Goal: Task Accomplishment & Management: Manage account settings

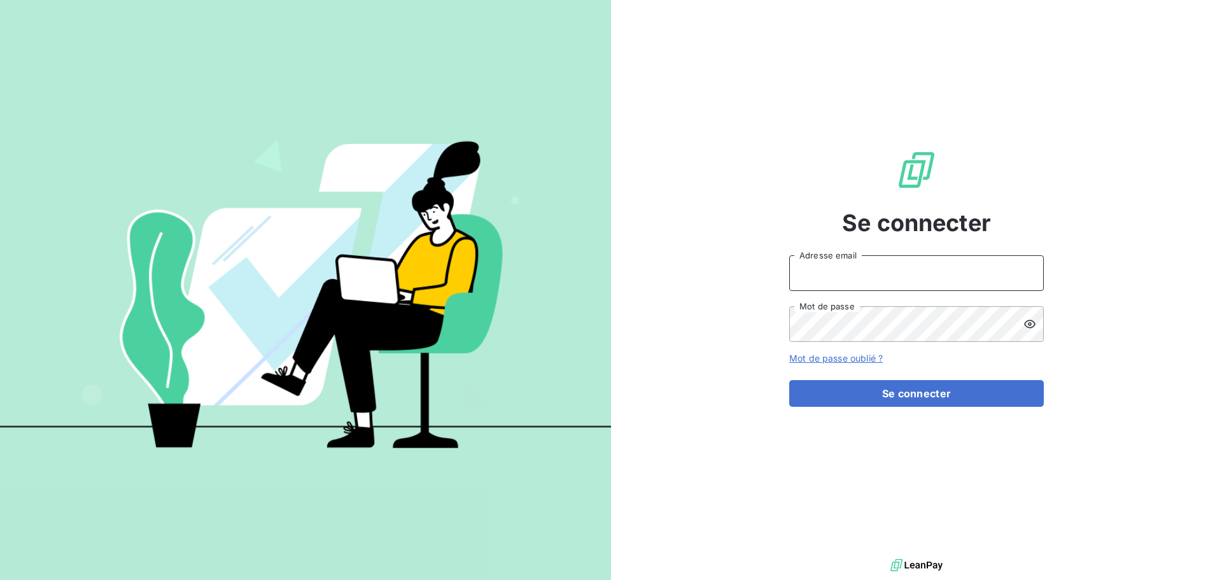
click at [883, 271] on input "Adresse email" at bounding box center [916, 273] width 255 height 36
type input "c.dumazy@safe-groupe.com"
click at [789, 380] on button "Se connecter" at bounding box center [916, 393] width 255 height 27
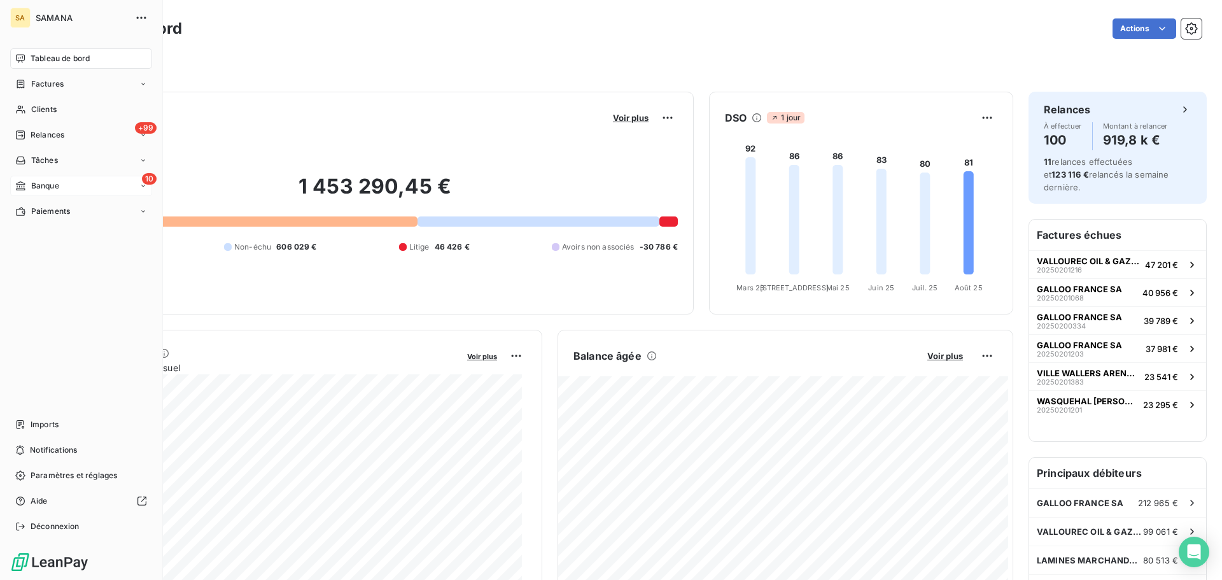
click at [79, 193] on div "10 Banque" at bounding box center [81, 186] width 142 height 20
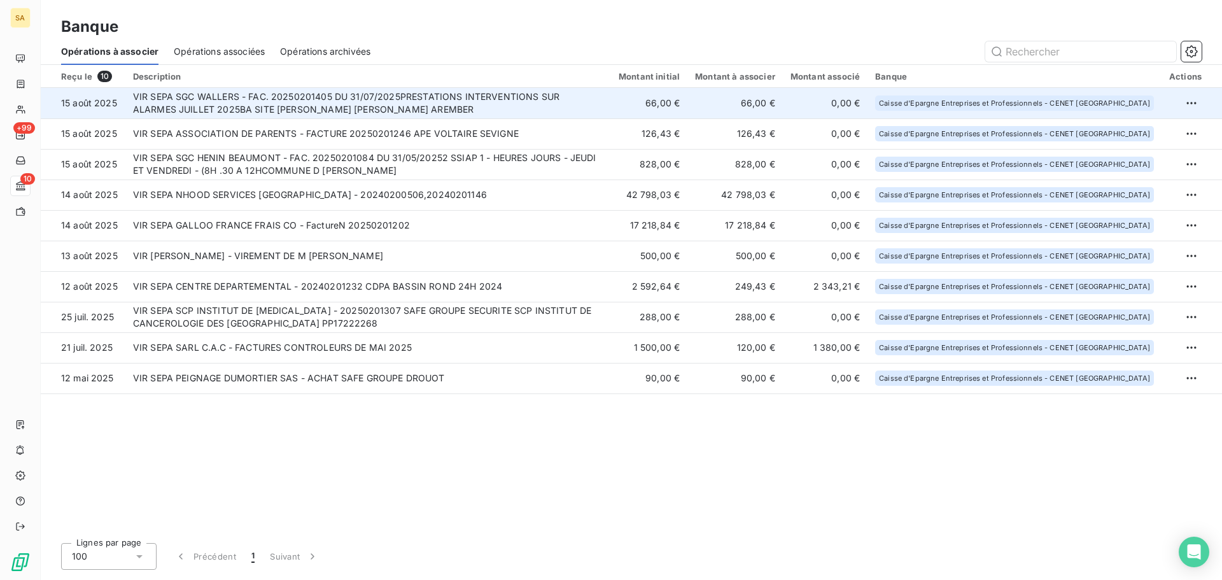
click at [318, 108] on td "VIR SEPA SGC WALLERS - FAC. 20250201405 DU 31/07/2025PRESTATIONS INTERVENTIONS …" at bounding box center [368, 103] width 486 height 31
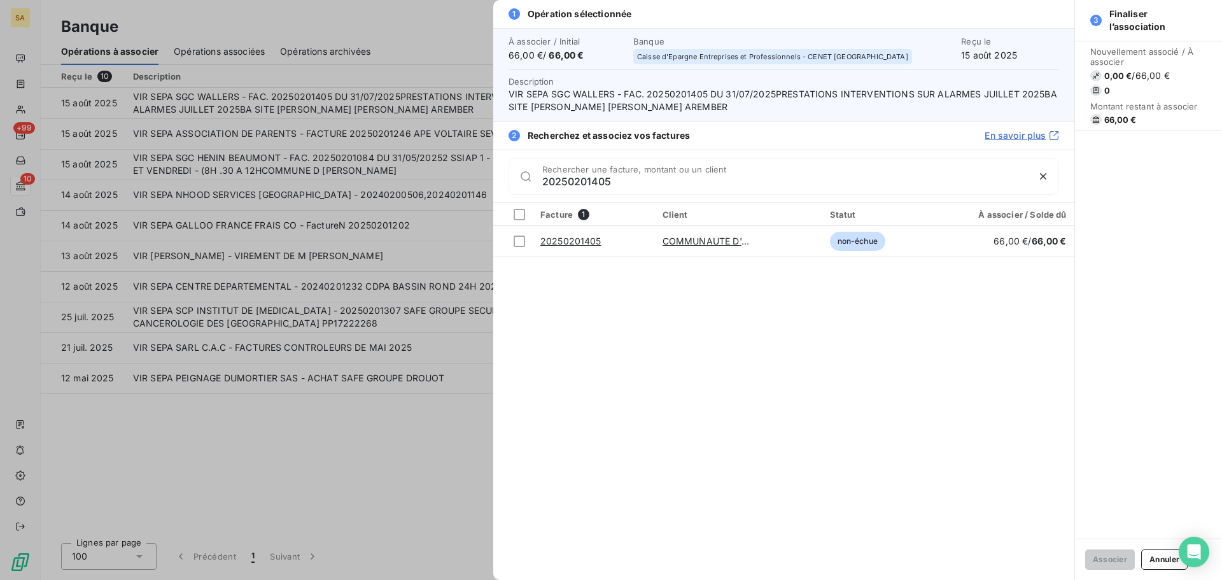
type input "20250201405"
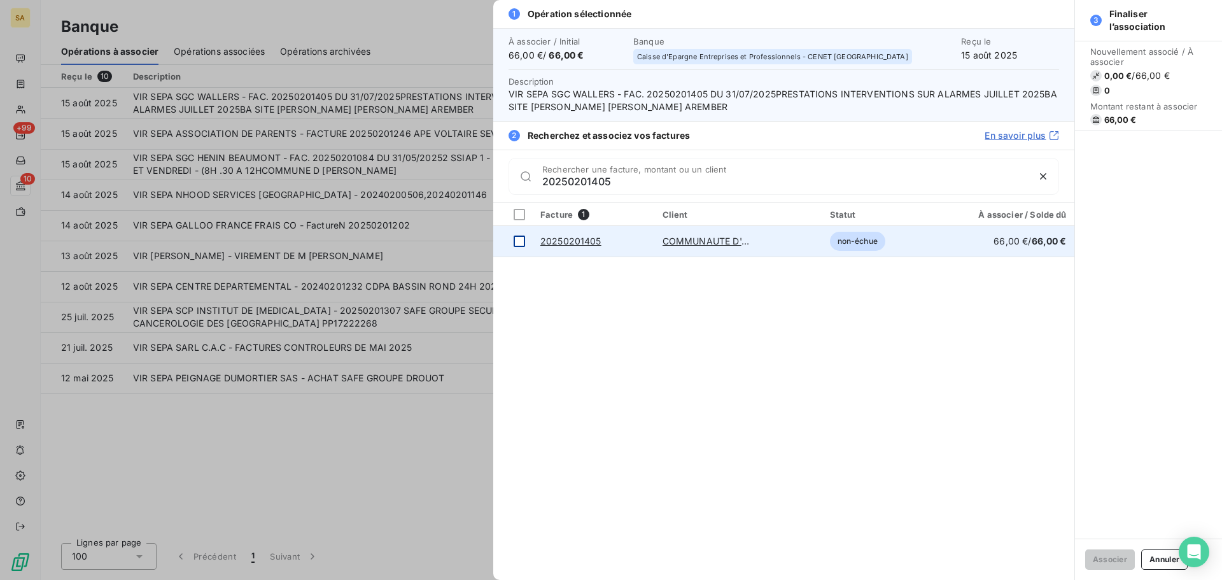
click at [520, 242] on div at bounding box center [519, 240] width 11 height 11
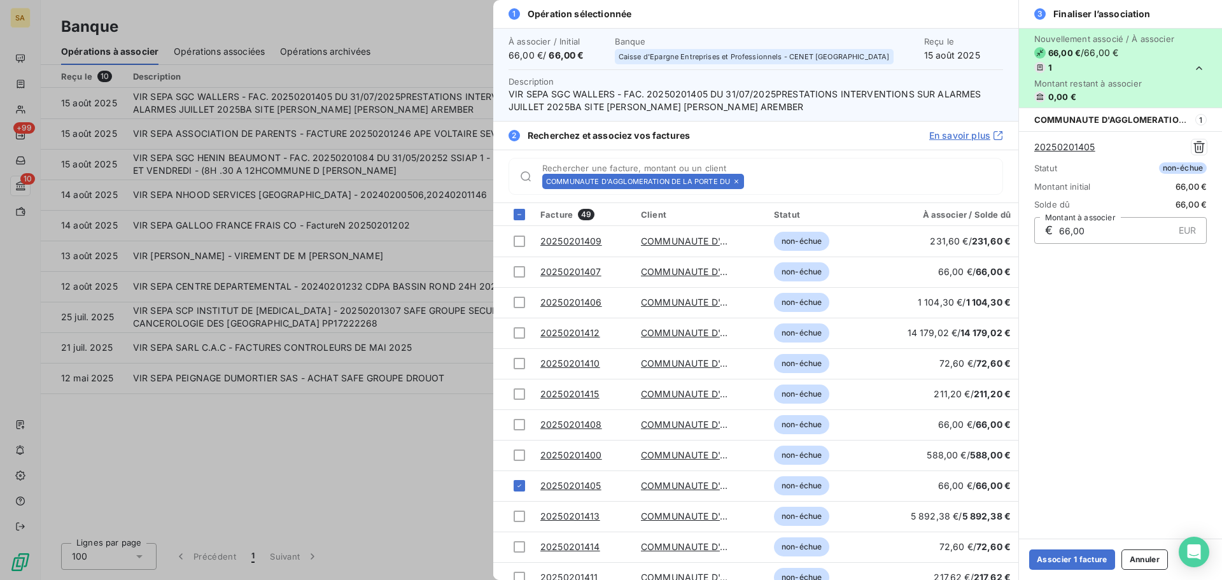
click at [1109, 152] on div "20250201405" at bounding box center [1120, 146] width 172 height 15
drag, startPoint x: 1107, startPoint y: 149, endPoint x: 1034, endPoint y: 151, distance: 73.2
click at [1034, 151] on div "20250201405" at bounding box center [1120, 146] width 172 height 15
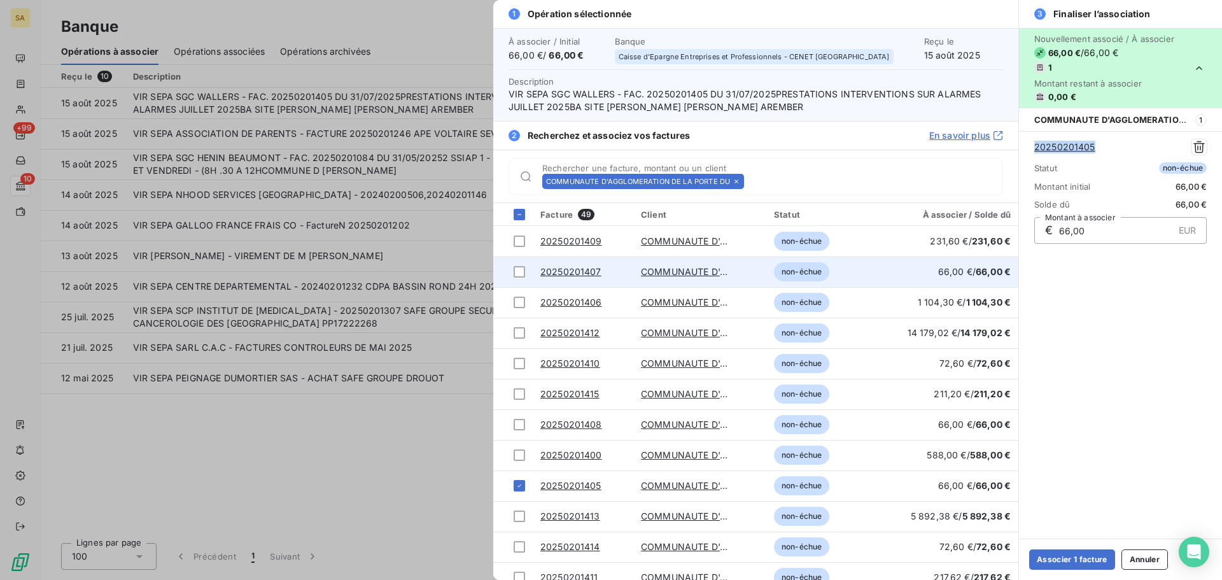
copy link "20250201405"
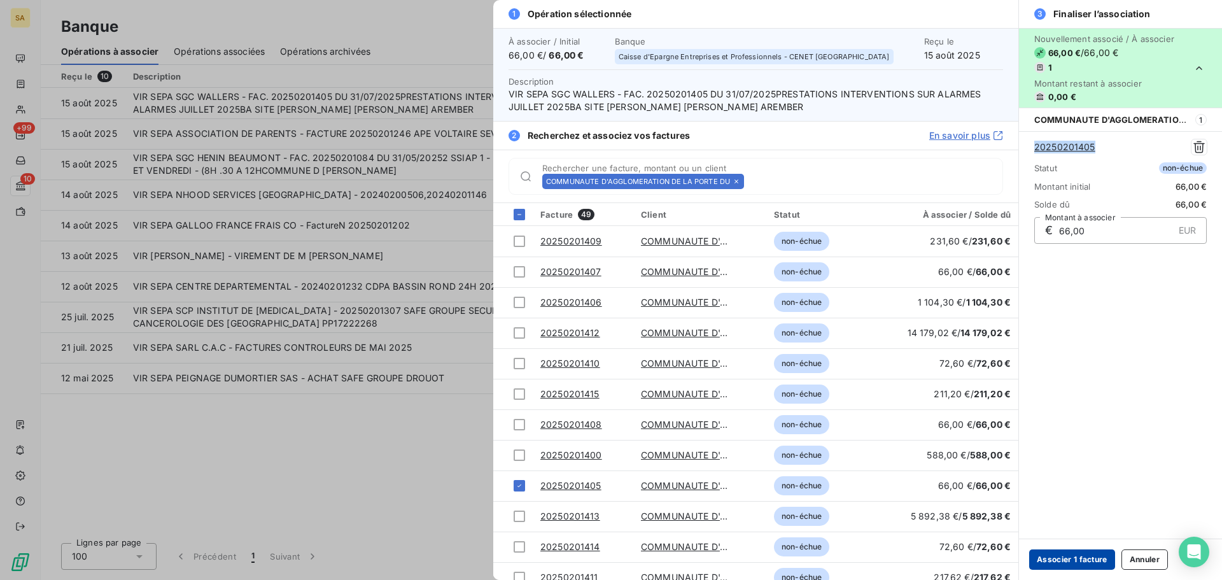
click at [1083, 553] on button "Associer 1 facture" at bounding box center [1072, 559] width 86 height 20
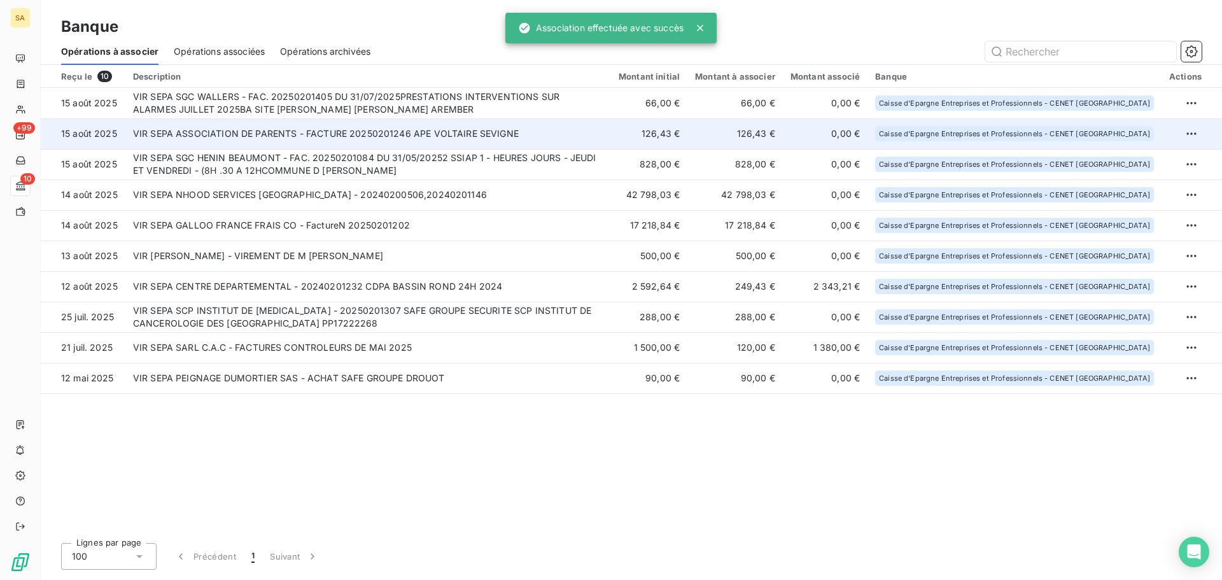
click at [320, 137] on td "VIR SEPA ASSOCIATION DE PARENTS - FACTURE 20250201246 APE VOLTAIRE SEVIGNE" at bounding box center [368, 133] width 486 height 31
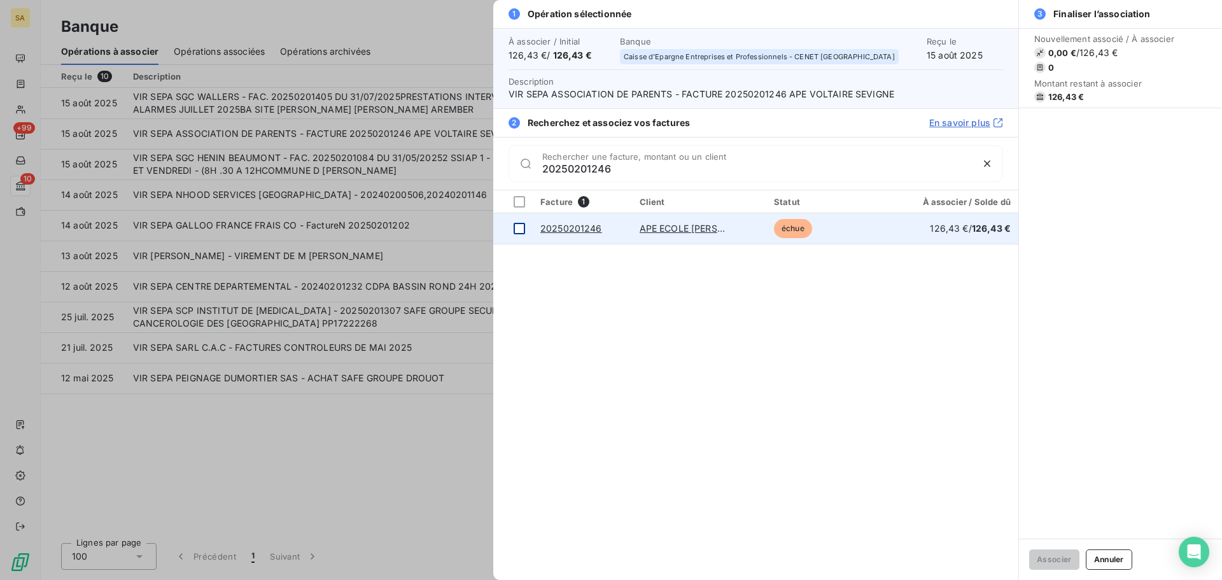
type input "20250201246"
click at [521, 228] on div at bounding box center [519, 228] width 11 height 11
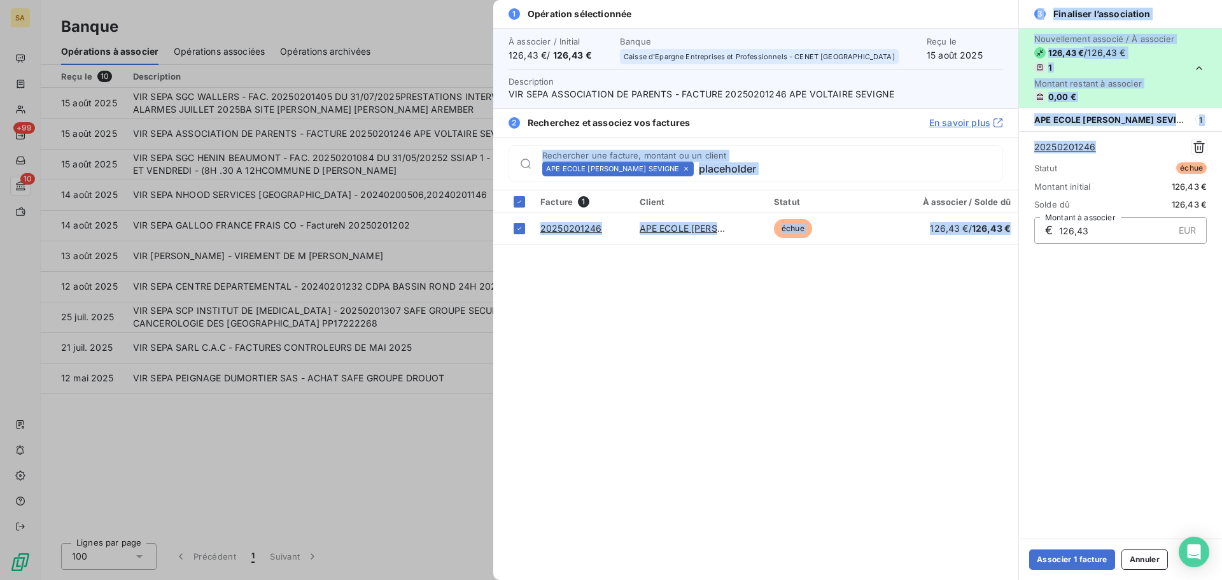
drag, startPoint x: 1113, startPoint y: 149, endPoint x: 1016, endPoint y: 150, distance: 96.1
click at [1016, 150] on div "1 Opération sélectionnée À associer / Initial 126,43 € / 126,43 € Banque Caisse…" at bounding box center [857, 290] width 729 height 580
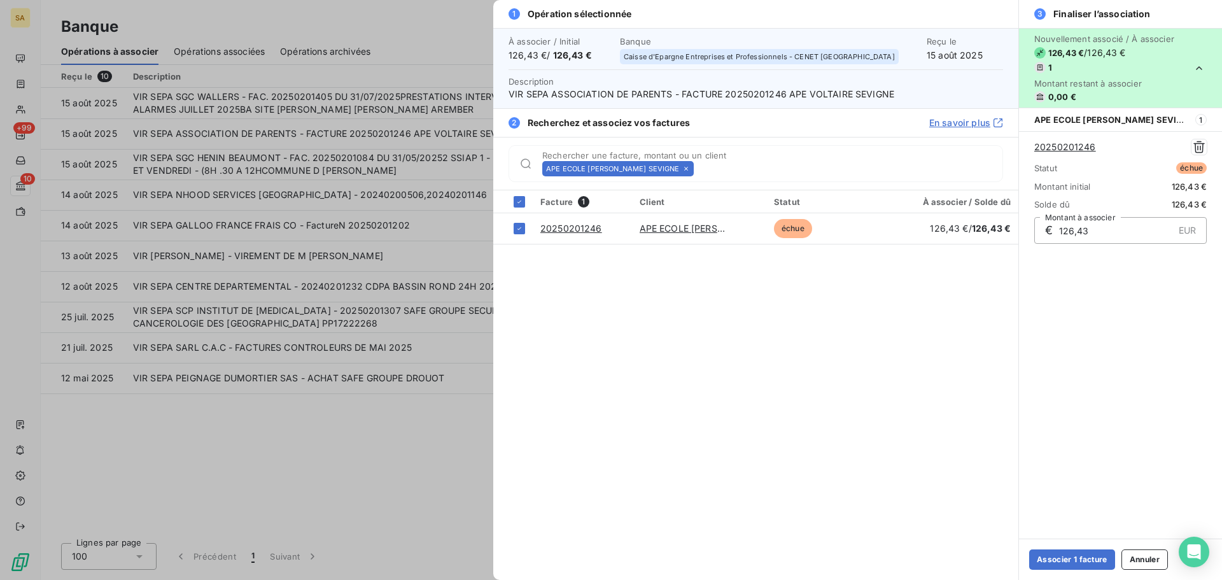
click at [1016, 150] on div "APE ECOLE VOLTAIRE SEVIGNE Rechercher une facture, montant ou un client" at bounding box center [755, 163] width 525 height 53
click at [1114, 279] on div "Nouvellement associé / À associer 126,43 € / 126,43 € 1 Montant restant à assoc…" at bounding box center [1120, 283] width 203 height 510
drag, startPoint x: 1123, startPoint y: 150, endPoint x: 1023, endPoint y: 147, distance: 99.3
click at [1023, 147] on div "20250201246 Statut échue Montant initial 126,43 € Solde dû 126,43 € € 126,43 EU…" at bounding box center [1120, 191] width 203 height 120
copy link "20250201246"
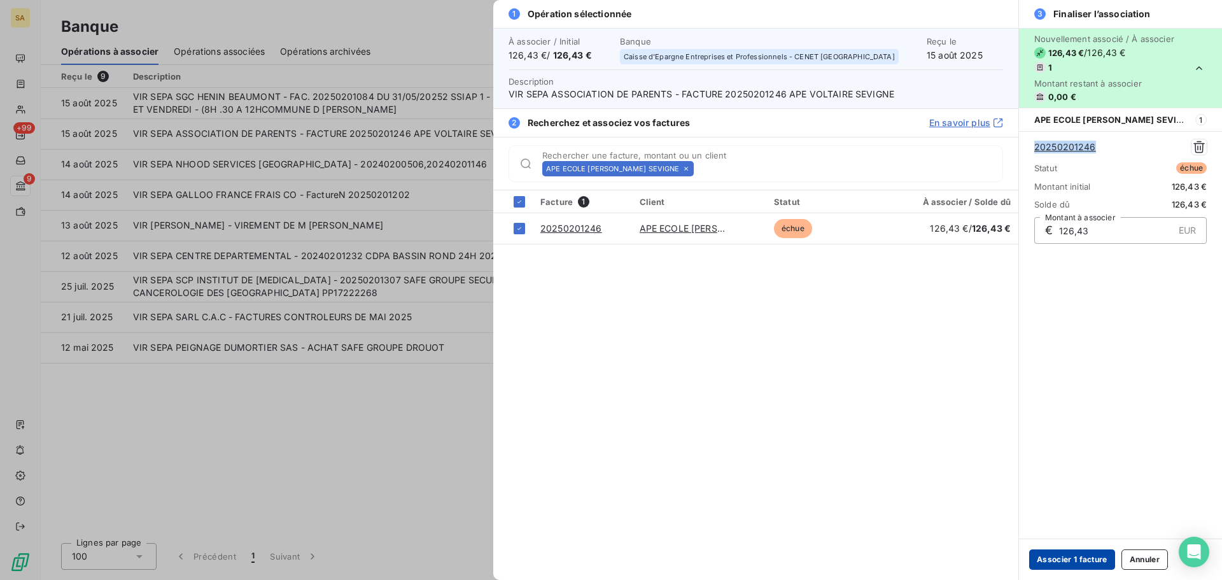
click at [1051, 556] on button "Associer 1 facture" at bounding box center [1072, 559] width 86 height 20
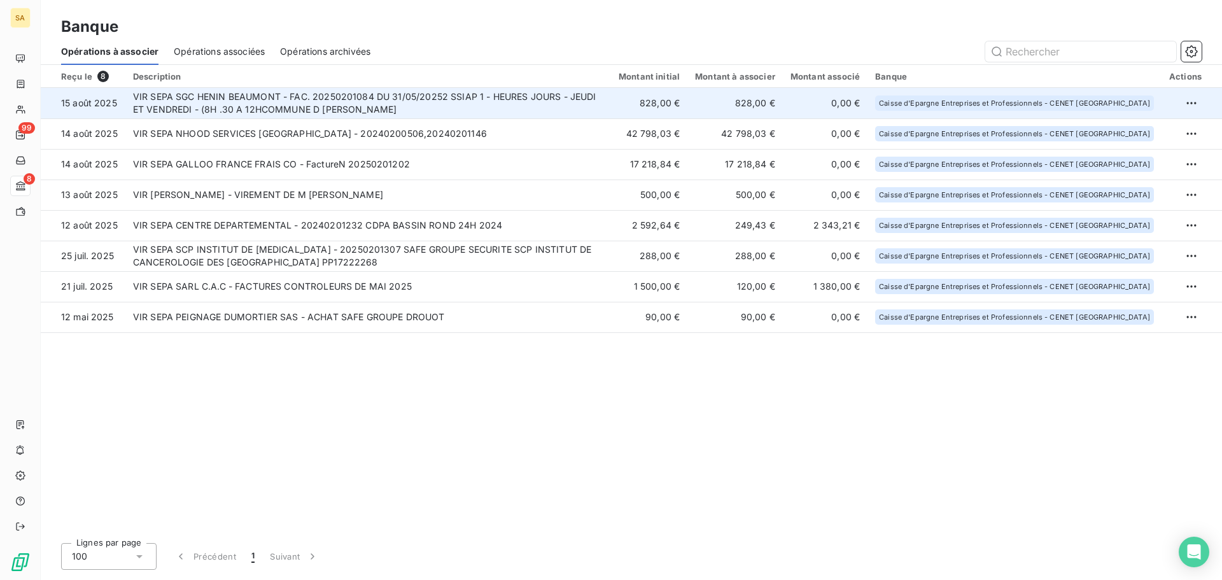
click at [506, 104] on td "VIR SEPA SGC HENIN BEAUMONT - FAC. 20250201084 DU 31/05/20252 SSIAP 1 - HEURES …" at bounding box center [368, 103] width 486 height 31
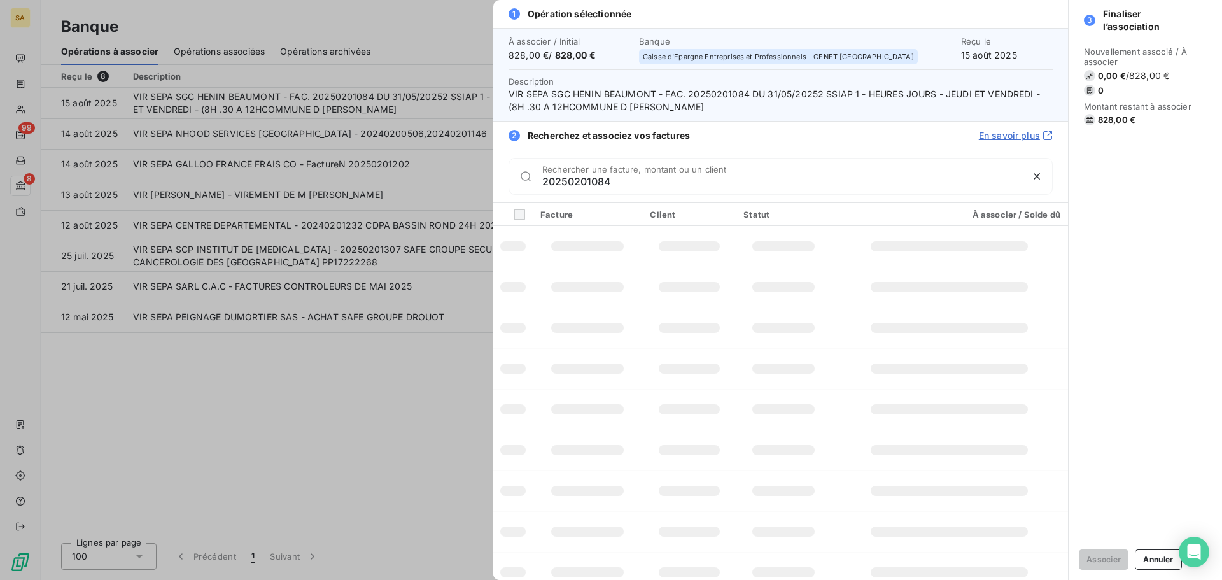
type input "20250201084"
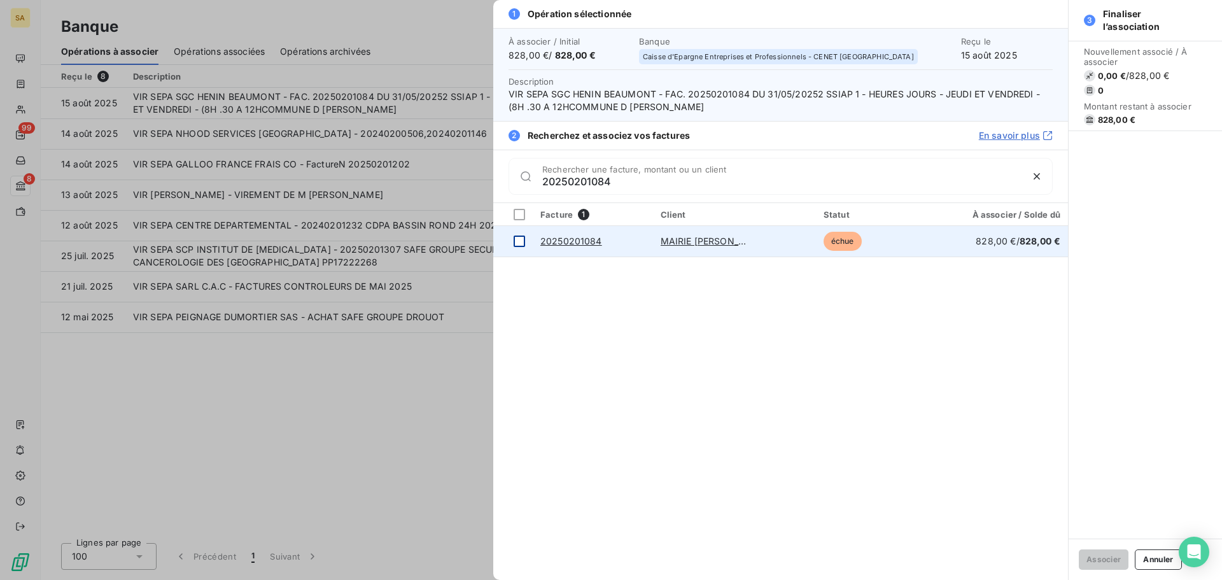
click at [517, 241] on div at bounding box center [519, 240] width 11 height 11
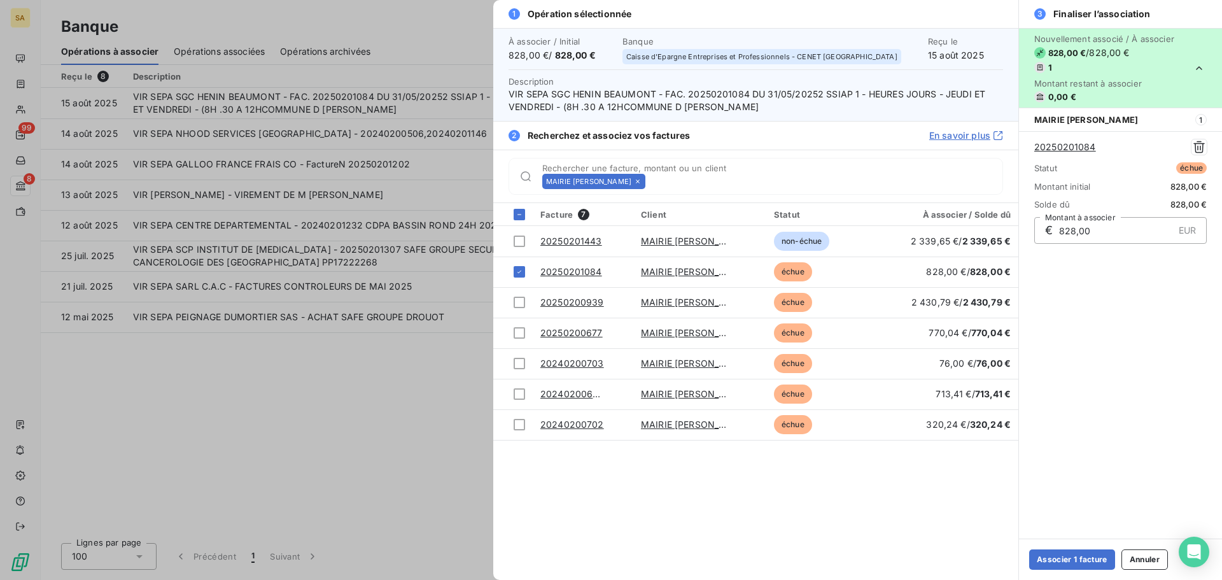
click at [1091, 140] on div "20250201084" at bounding box center [1120, 146] width 172 height 15
drag, startPoint x: 1104, startPoint y: 149, endPoint x: 1023, endPoint y: 146, distance: 80.9
click at [1023, 146] on div "20250201084 Statut échue Montant initial 828,00 € Solde dû 828,00 € € 828,00 EU…" at bounding box center [1120, 191] width 203 height 120
copy link "20250201084"
click at [1102, 552] on button "Associer 1 facture" at bounding box center [1072, 559] width 86 height 20
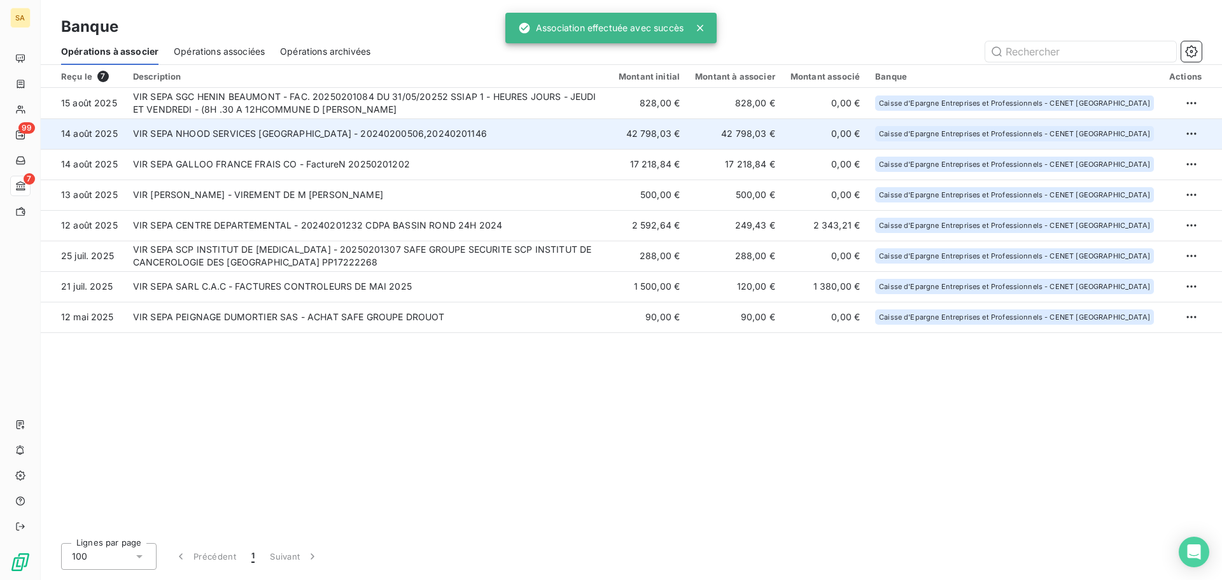
click at [233, 136] on td "VIR SEPA NHOOD SERVICES [GEOGRAPHIC_DATA] - 20240200506,20240201146" at bounding box center [368, 133] width 486 height 31
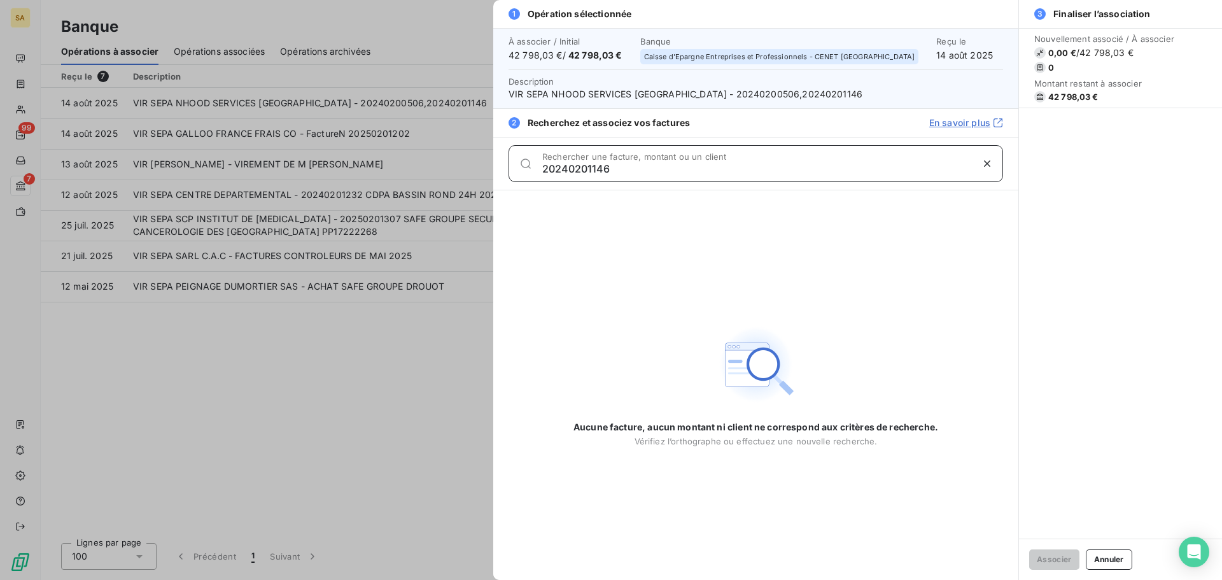
type input "20240201146"
click at [1107, 566] on button "Annuler" at bounding box center [1109, 559] width 46 height 20
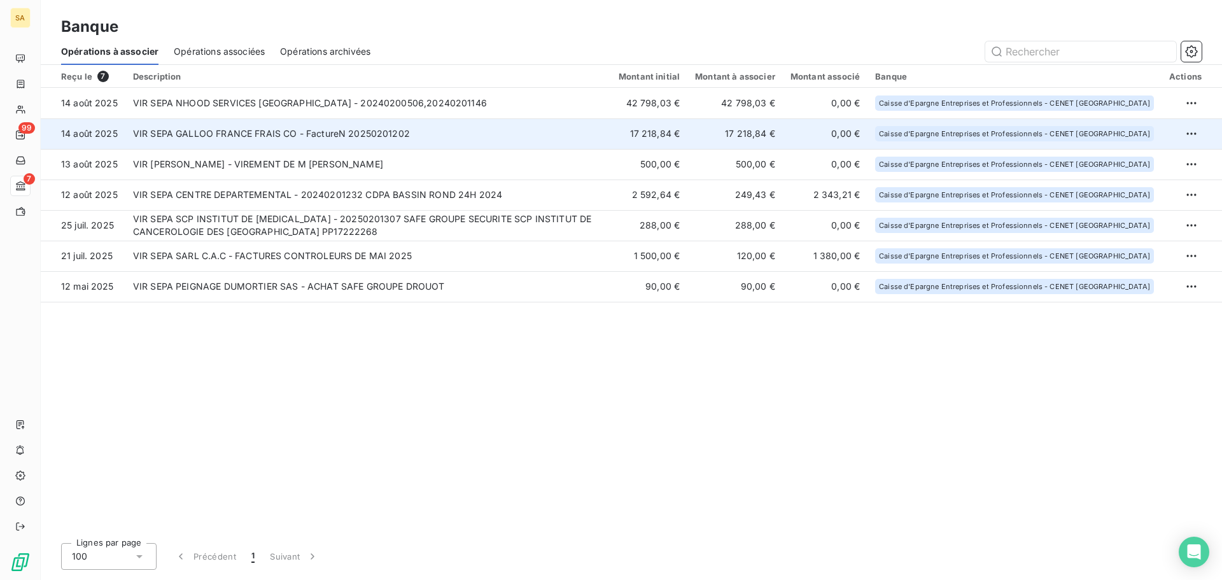
click at [454, 135] on td "VIR SEPA GALLOO FRANCE FRAIS CO - FactureN 20250201202" at bounding box center [368, 133] width 486 height 31
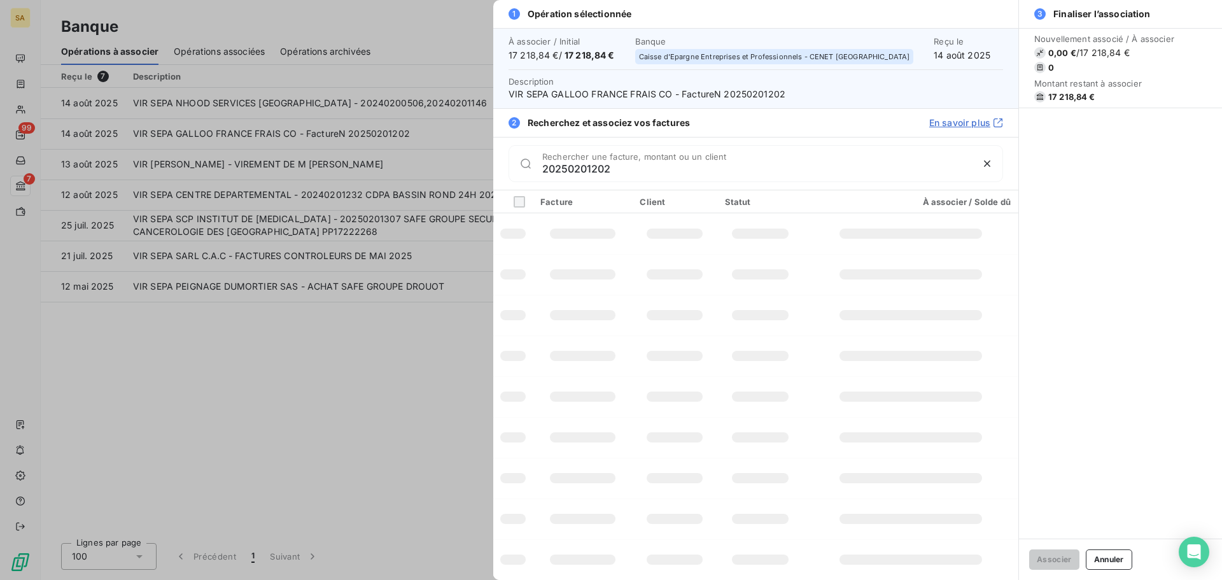
type input "20250201202"
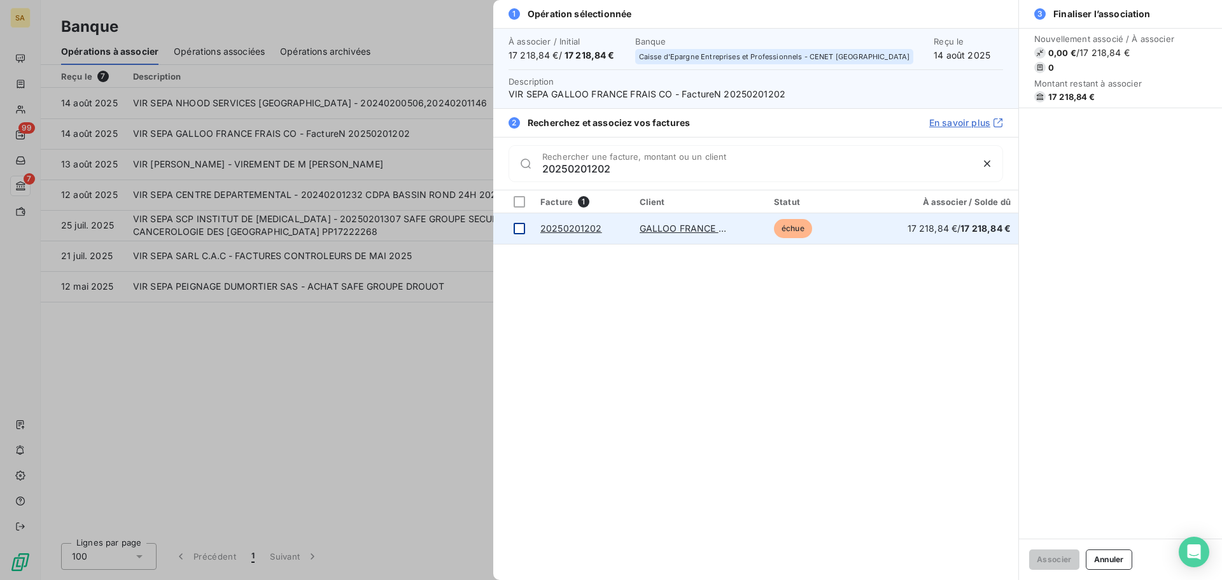
click at [517, 230] on div at bounding box center [519, 228] width 11 height 11
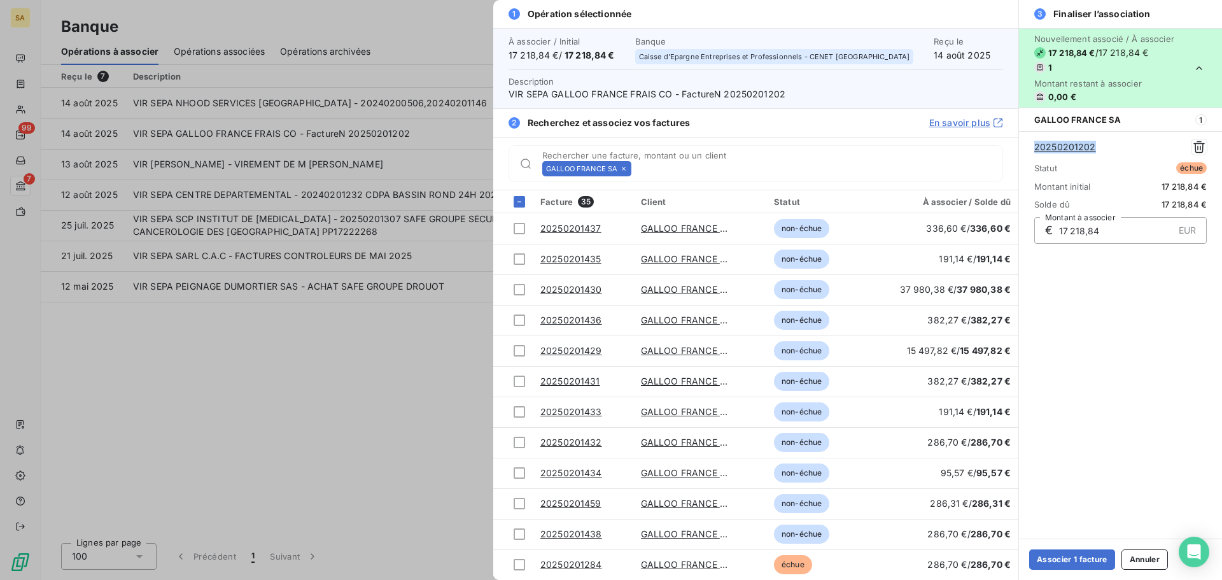
drag, startPoint x: 1113, startPoint y: 152, endPoint x: 1020, endPoint y: 146, distance: 93.8
click at [1020, 146] on div "20250201202 Statut échue Montant initial 17 218,84 € Solde dû 17 218,84 € € 17 …" at bounding box center [1120, 191] width 203 height 120
copy link "20250201202"
click at [1060, 560] on button "Associer 1 facture" at bounding box center [1072, 559] width 86 height 20
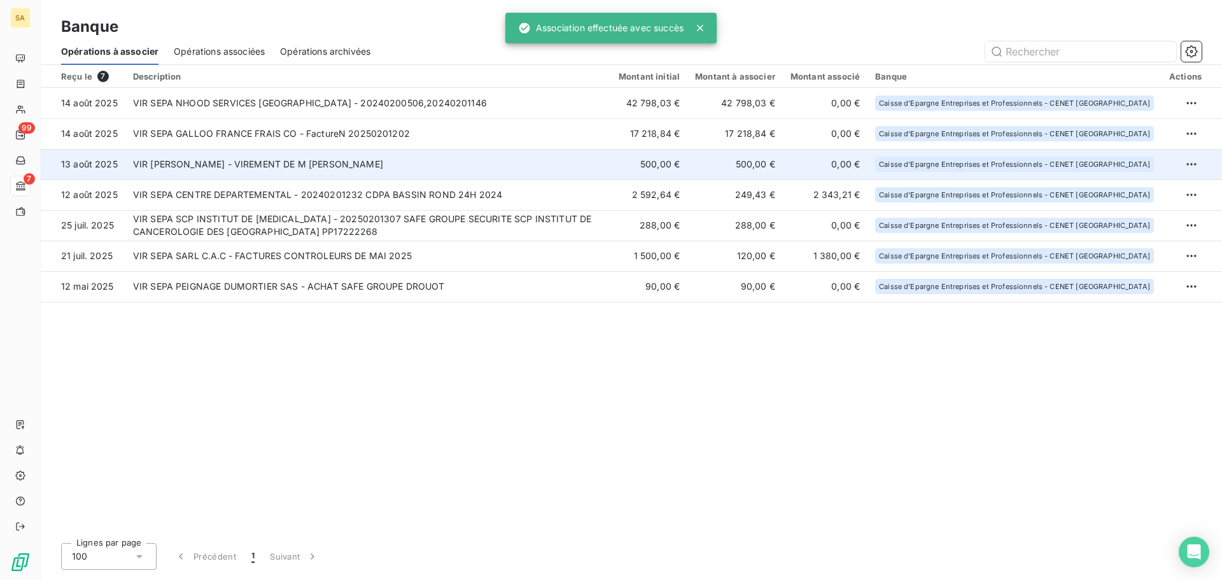
click at [297, 164] on td "VIR [PERSON_NAME] - VIREMENT DE M [PERSON_NAME]" at bounding box center [368, 164] width 486 height 31
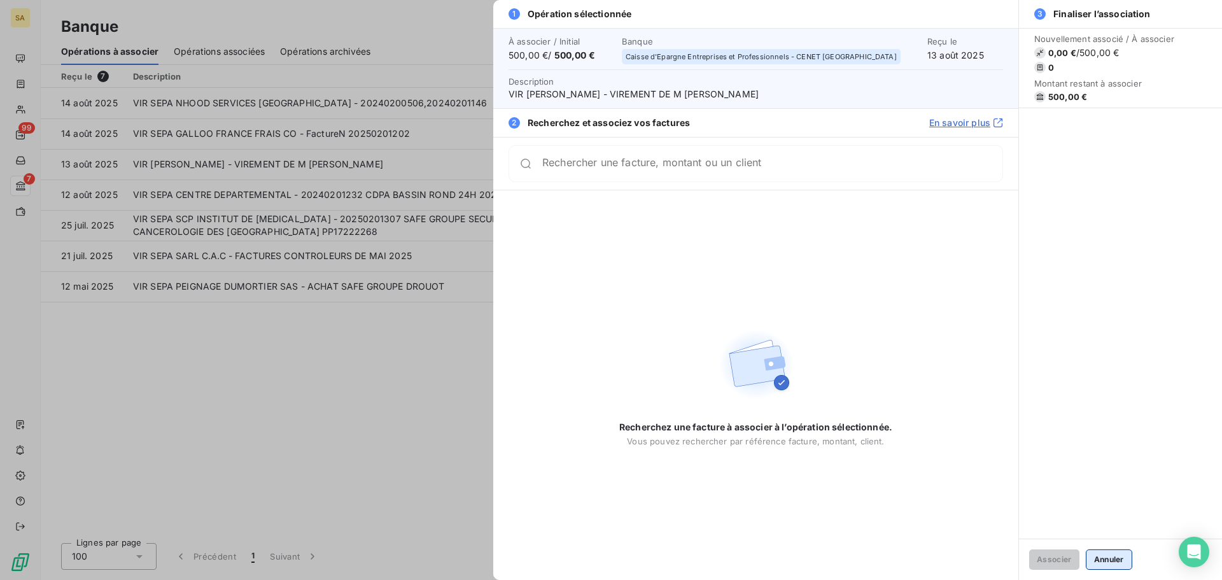
click at [1127, 561] on button "Annuler" at bounding box center [1109, 559] width 46 height 20
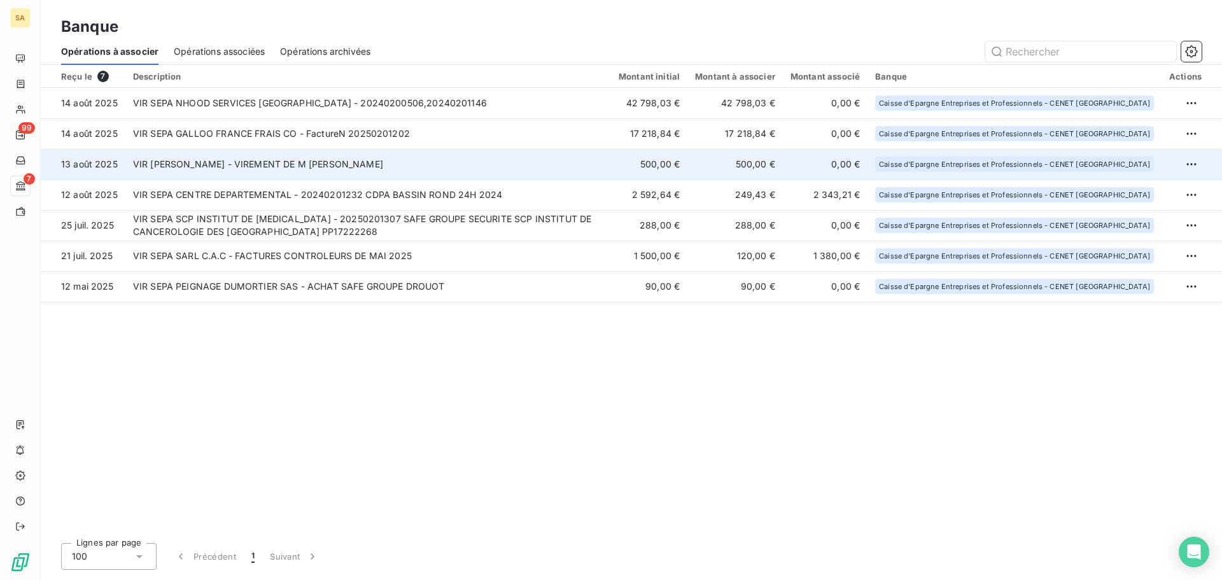
click at [1179, 162] on td at bounding box center [1192, 164] width 60 height 31
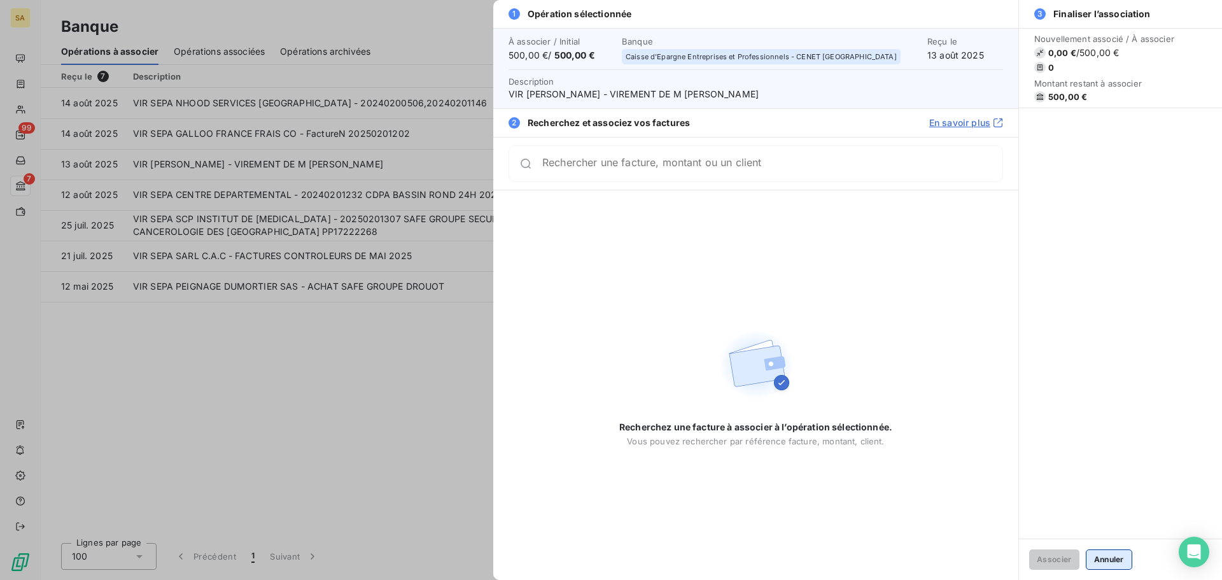
click at [1105, 554] on button "Annuler" at bounding box center [1109, 559] width 46 height 20
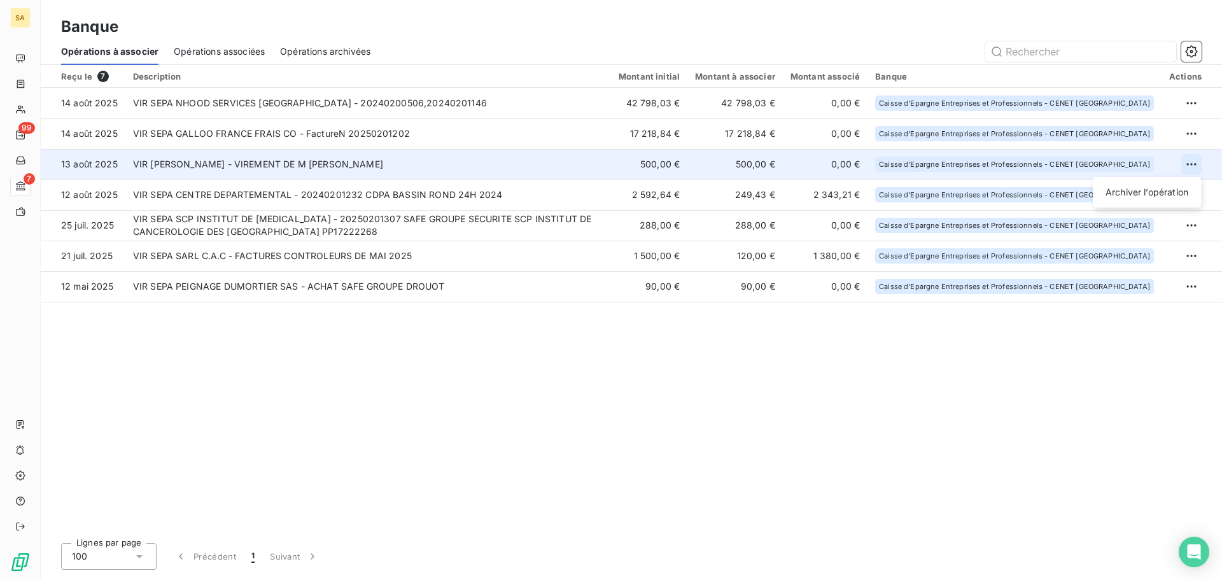
click at [1195, 169] on html "SA 99 7 Banque Opérations à associer Opérations associées Opérations archivées …" at bounding box center [611, 290] width 1222 height 580
click at [1129, 192] on div "Archiver l’opération" at bounding box center [1147, 192] width 98 height 20
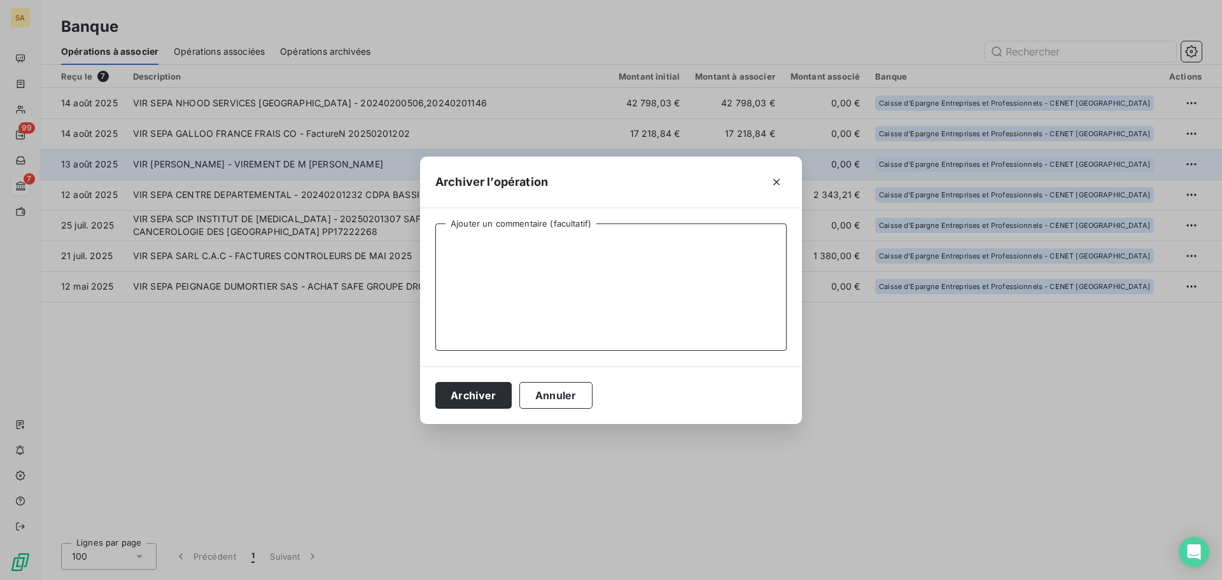
click at [664, 263] on textarea "Ajouter un commentaire (facultatif)" at bounding box center [610, 286] width 351 height 127
type textarea "Non lié à une prestation"
click at [470, 391] on button "Archiver" at bounding box center [473, 395] width 76 height 27
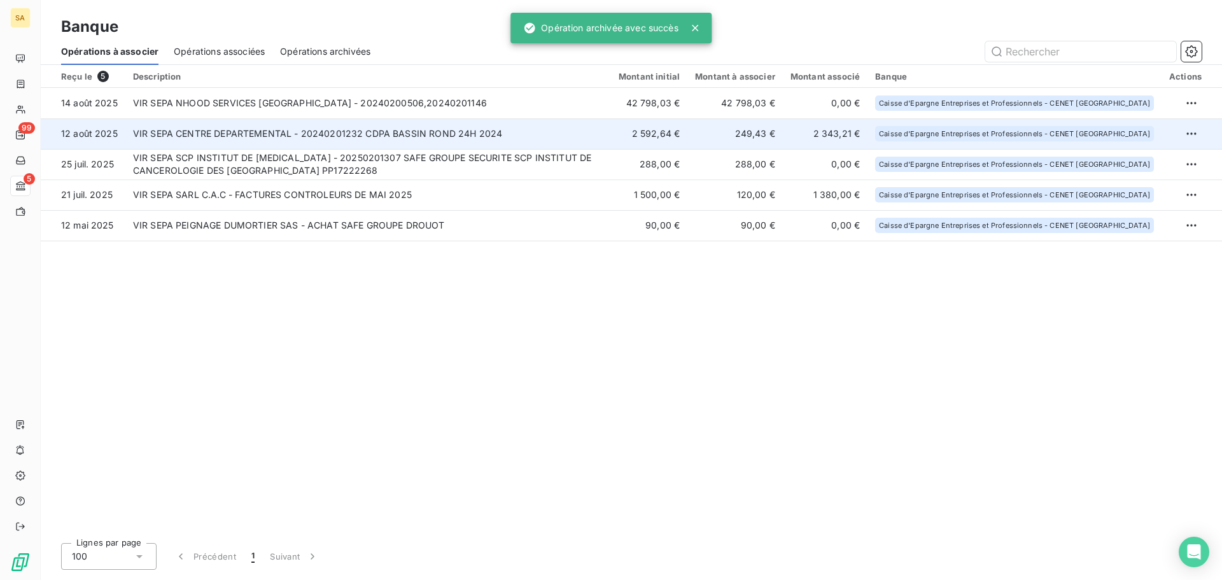
click at [349, 136] on td "VIR SEPA CENTRE DEPARTEMENTAL - 20240201232 CDPA BASSIN ROND 24H 2024" at bounding box center [368, 133] width 486 height 31
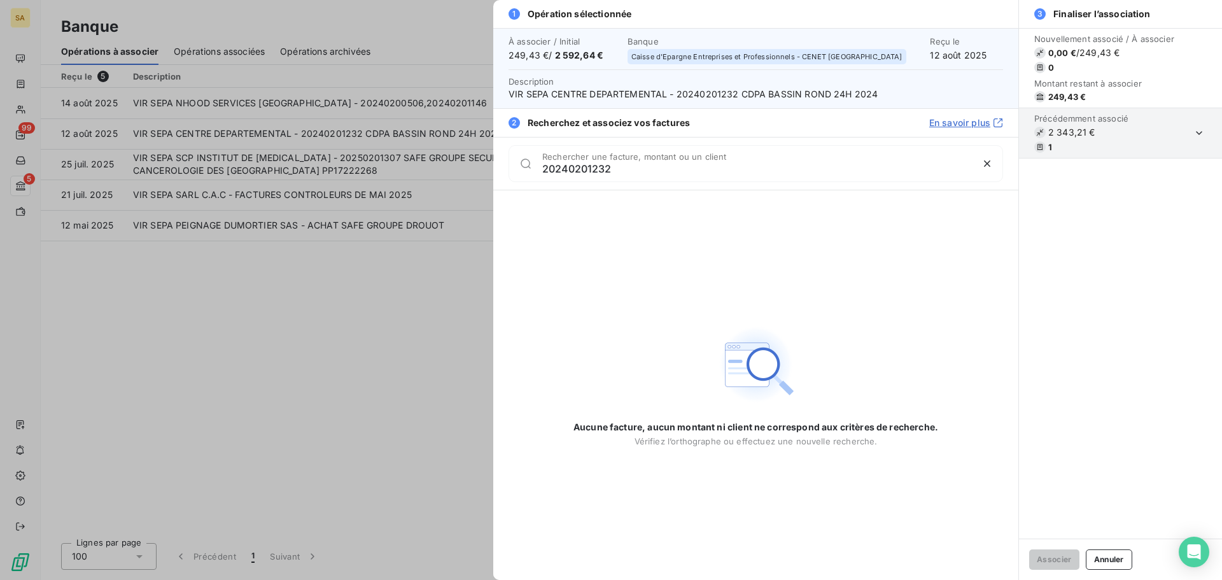
type input "20240201232"
click at [1116, 561] on button "Annuler" at bounding box center [1109, 559] width 46 height 20
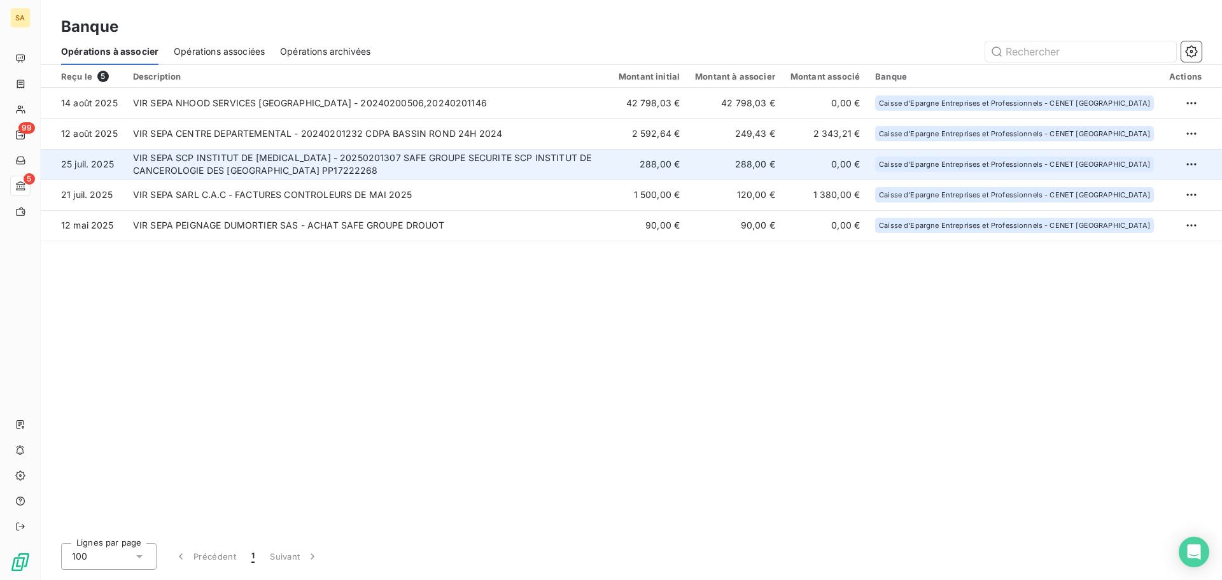
click at [469, 160] on td "VIR SEPA SCP INSTITUT DE [MEDICAL_DATA] - 20250201307 SAFE GROUPE SECURITE SCP …" at bounding box center [368, 164] width 486 height 31
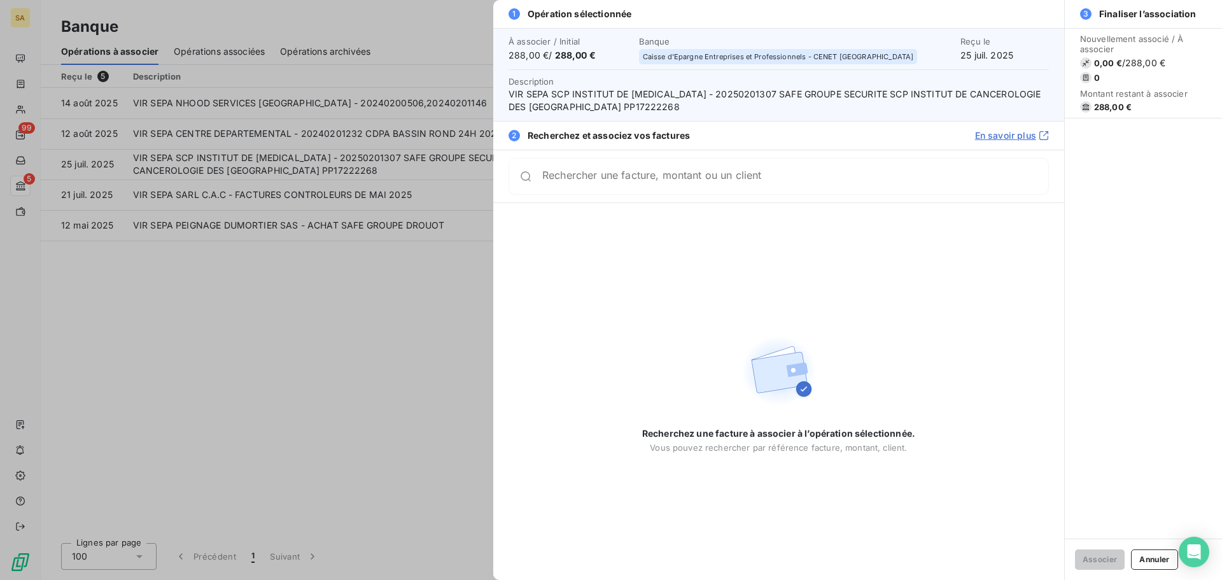
click at [407, 269] on div at bounding box center [611, 290] width 1222 height 580
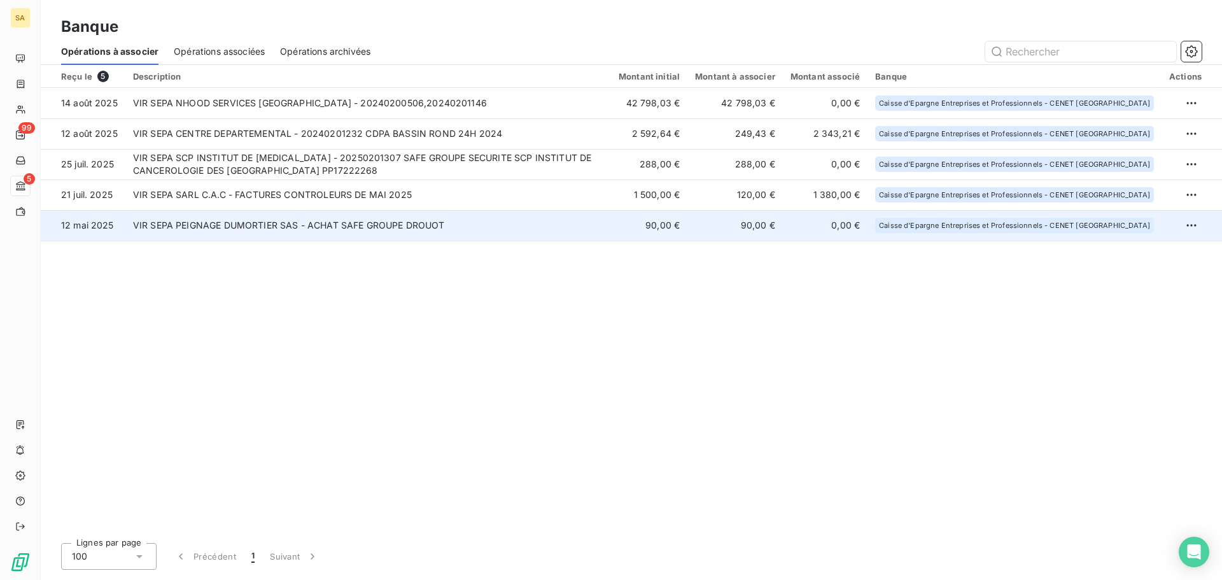
click at [398, 229] on td "VIR SEPA PEIGNAGE DUMORTIER SAS - ACHAT SAFE GROUPE DROUOT" at bounding box center [368, 225] width 486 height 31
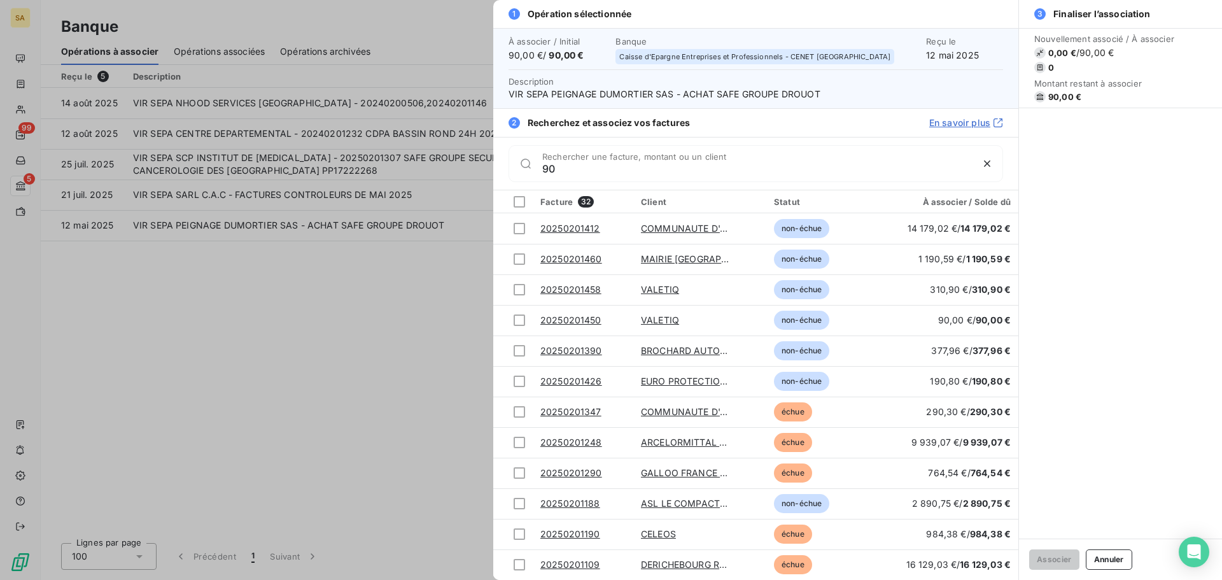
type input "9"
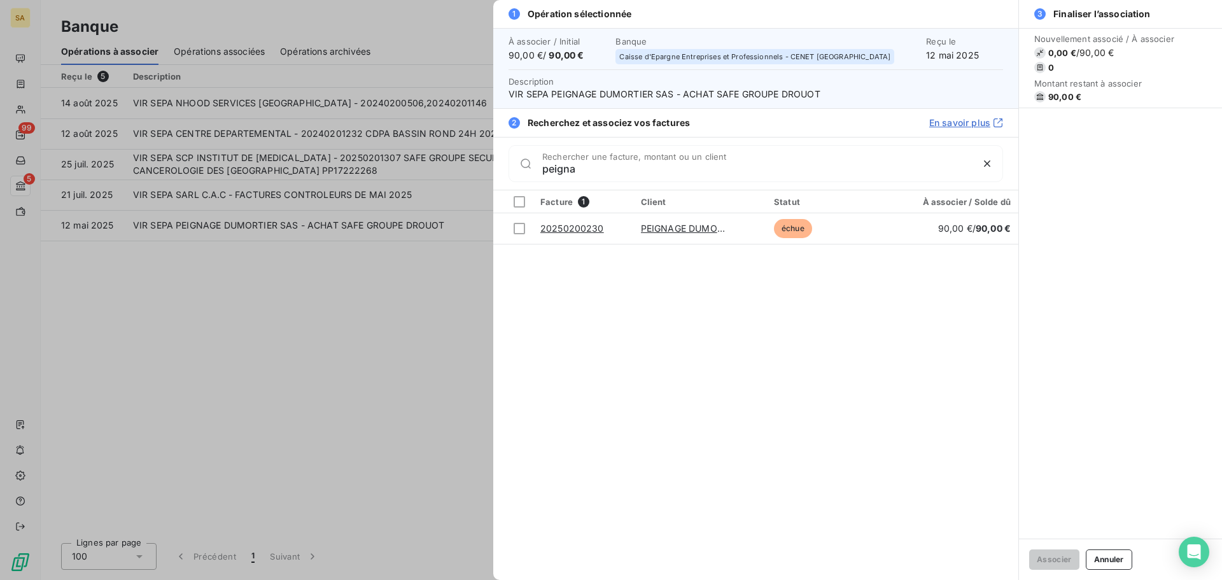
type input "peigna"
click at [334, 288] on div at bounding box center [611, 290] width 1222 height 580
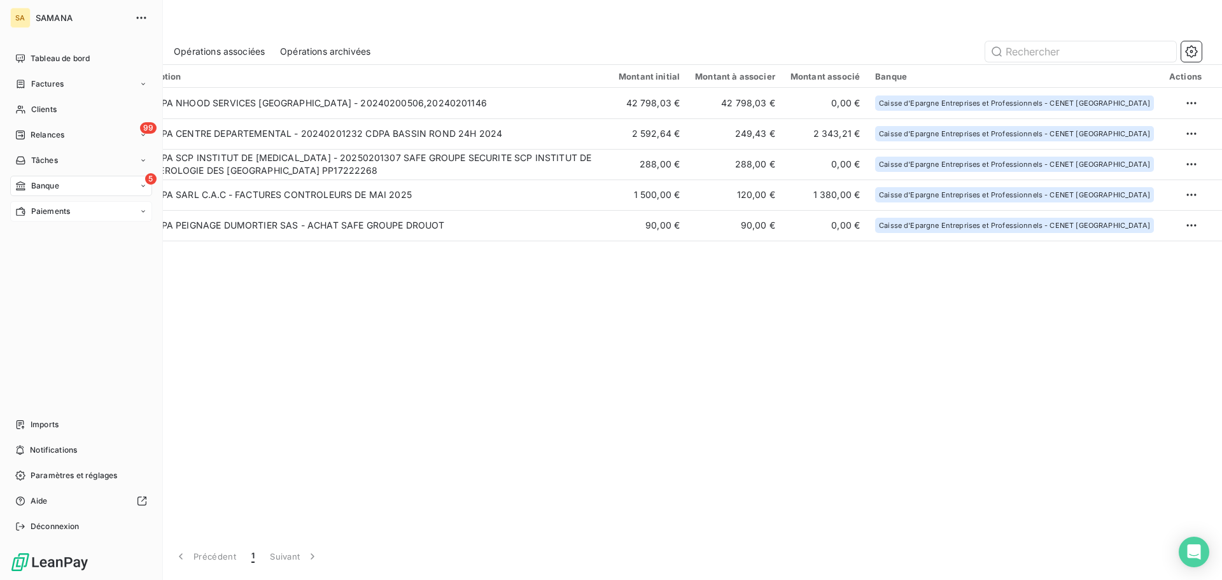
click at [43, 209] on span "Paiements" at bounding box center [50, 211] width 39 height 11
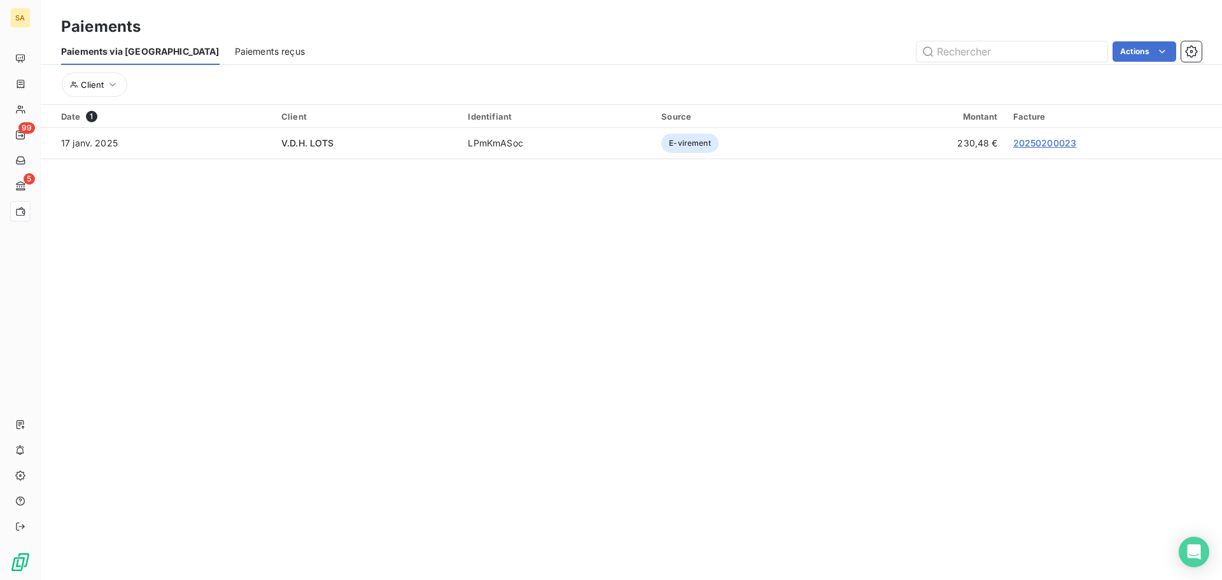
click at [235, 46] on span "Paiements reçus" at bounding box center [270, 51] width 70 height 13
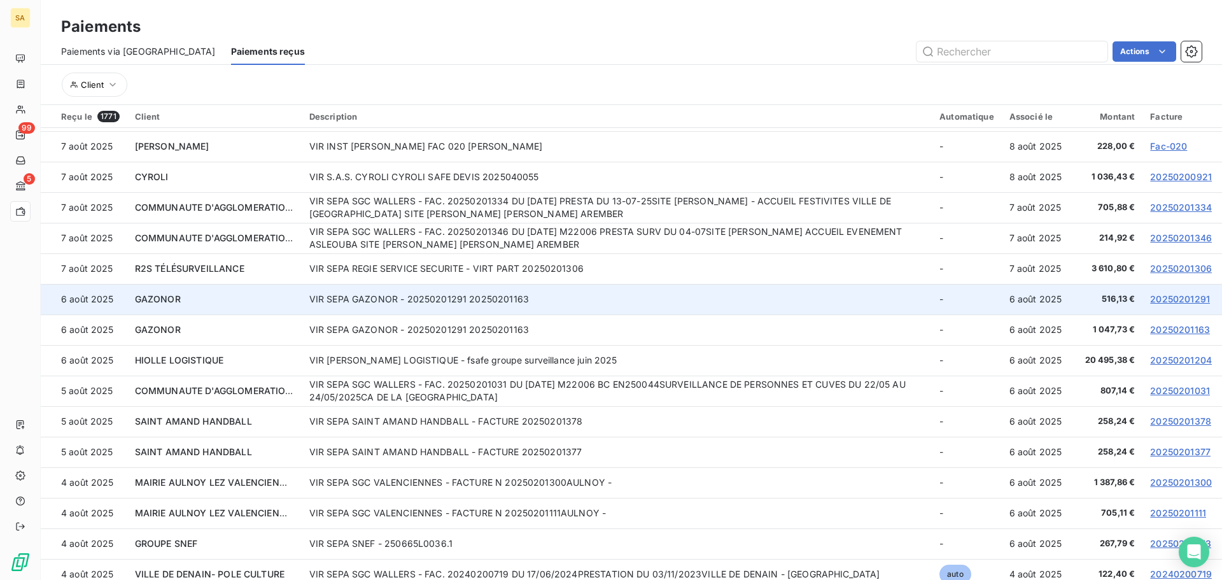
scroll to position [764, 0]
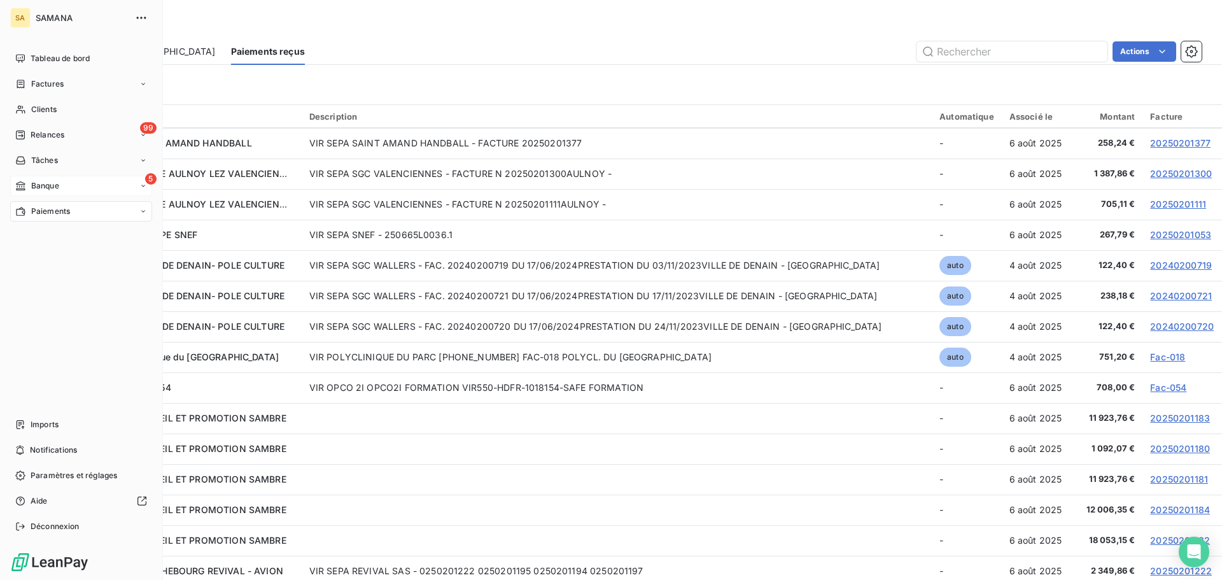
click at [29, 185] on div "Banque" at bounding box center [37, 185] width 44 height 11
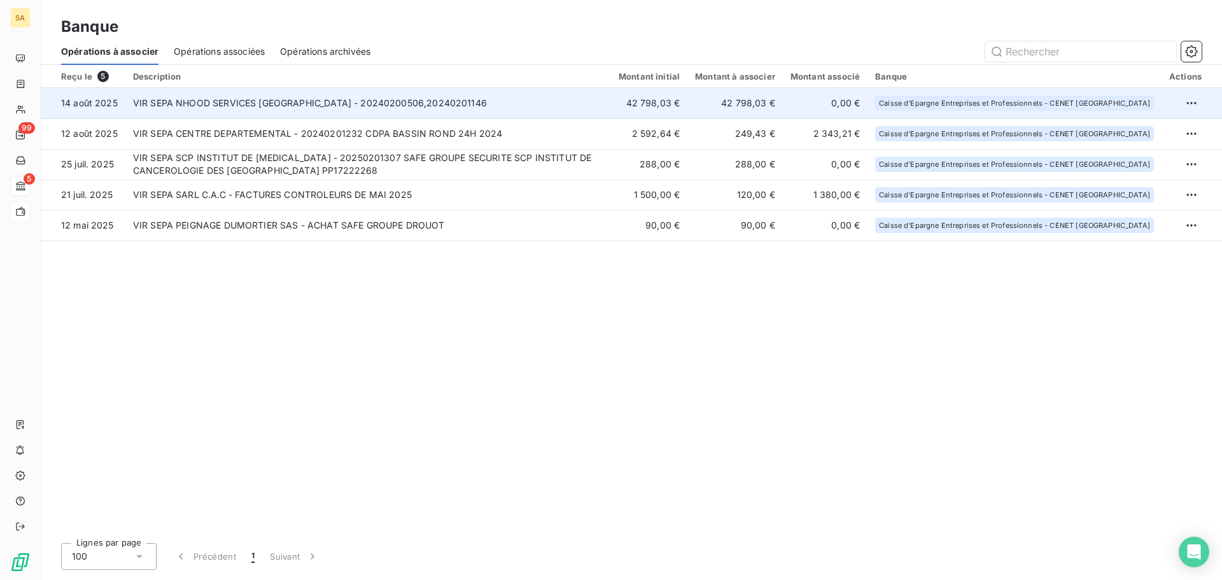
click at [270, 106] on td "VIR SEPA NHOOD SERVICES [GEOGRAPHIC_DATA] - 20240200506,20240201146" at bounding box center [368, 103] width 486 height 31
